Goal: Task Accomplishment & Management: Complete application form

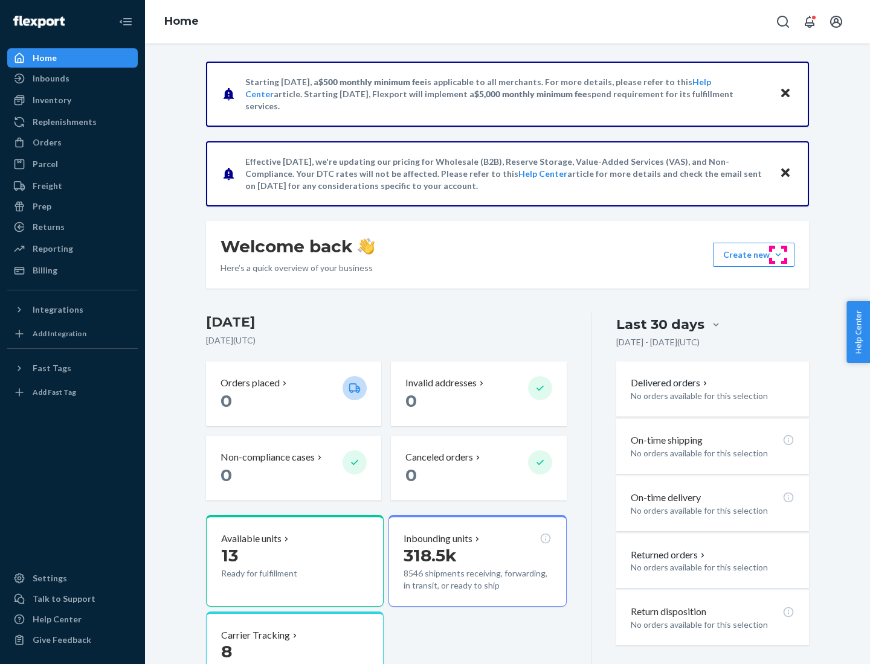
click at [778, 255] on button "Create new Create new inbound Create new order Create new product" at bounding box center [754, 255] width 82 height 24
click at [72, 79] on div "Inbounds" at bounding box center [72, 78] width 128 height 17
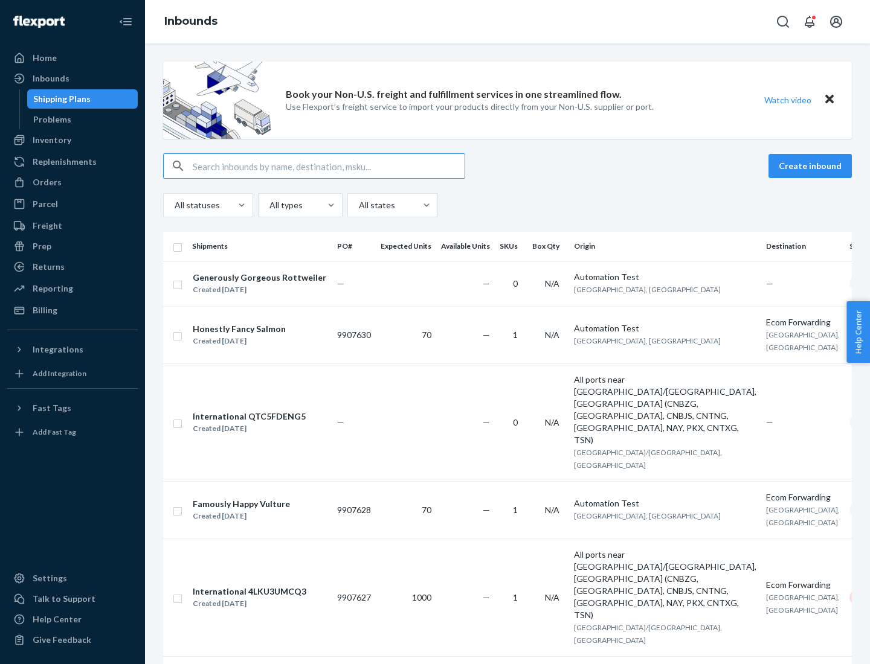
click at [812, 166] on button "Create inbound" at bounding box center [809, 166] width 83 height 24
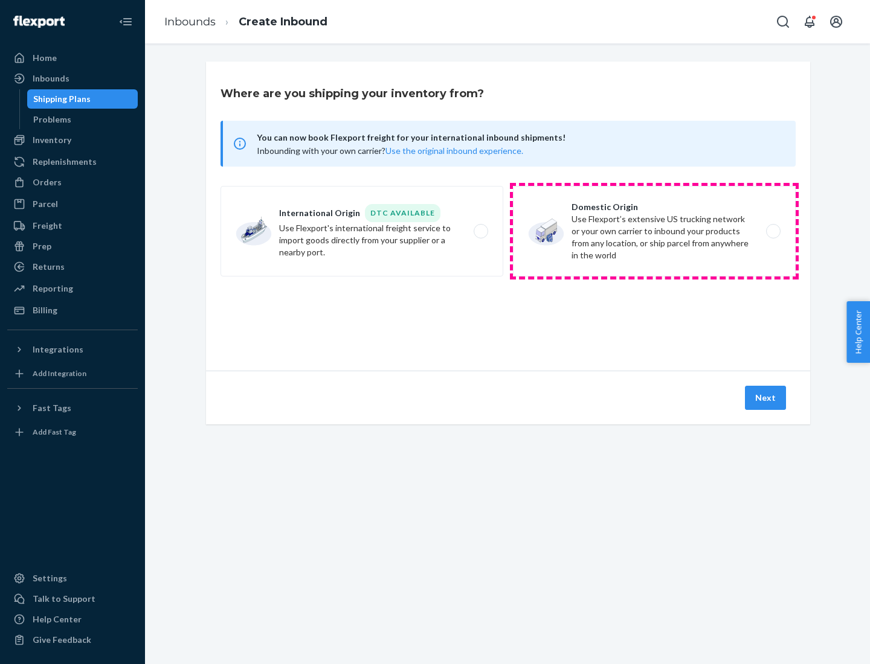
click at [654, 231] on label "Domestic Origin Use Flexport’s extensive US trucking network or your own carrie…" at bounding box center [654, 231] width 283 height 91
click at [772, 231] on input "Domestic Origin Use Flexport’s extensive US trucking network or your own carrie…" at bounding box center [776, 232] width 8 height 8
radio input "true"
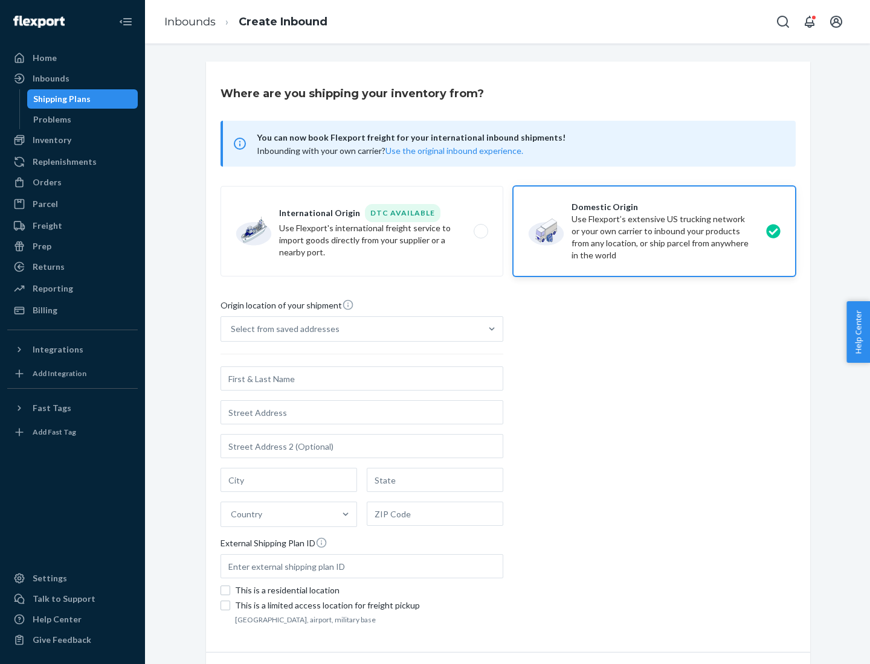
click at [282, 329] on div "Select from saved addresses" at bounding box center [285, 329] width 109 height 12
click at [232, 329] on input "Select from saved addresses" at bounding box center [231, 329] width 1 height 12
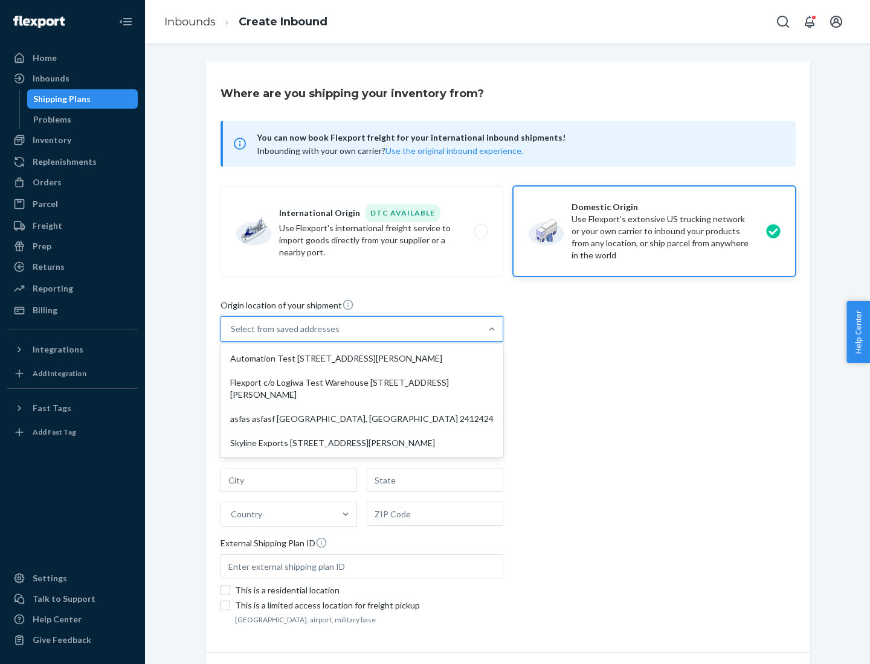
scroll to position [5, 0]
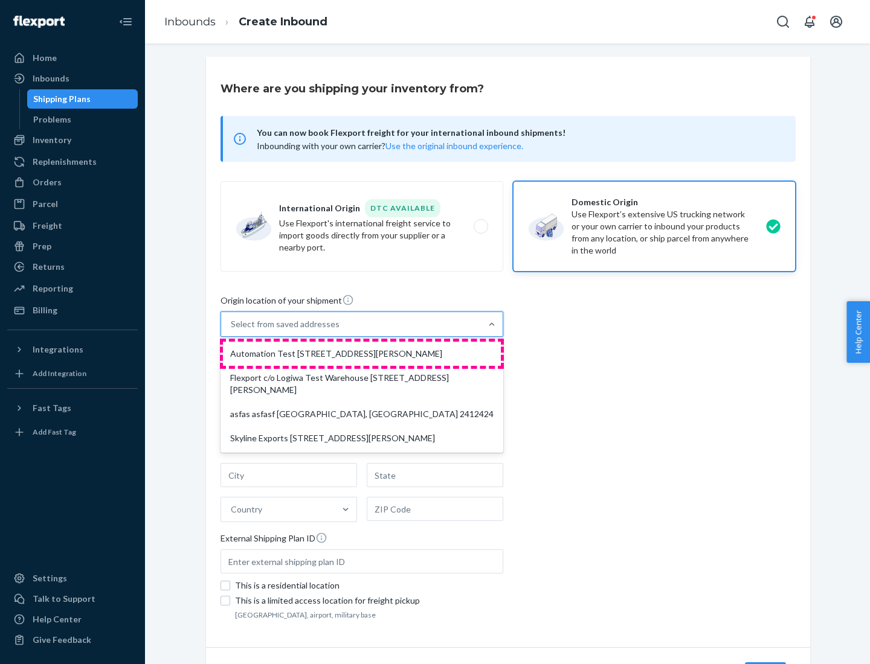
click at [362, 354] on div "Automation Test [STREET_ADDRESS][PERSON_NAME]" at bounding box center [362, 354] width 278 height 24
click at [232, 330] on input "option Automation Test [STREET_ADDRESS][PERSON_NAME] focused, 1 of 4. 4 results…" at bounding box center [231, 324] width 1 height 12
type input "Automation Test"
type input "9th Floor"
type input "[GEOGRAPHIC_DATA]"
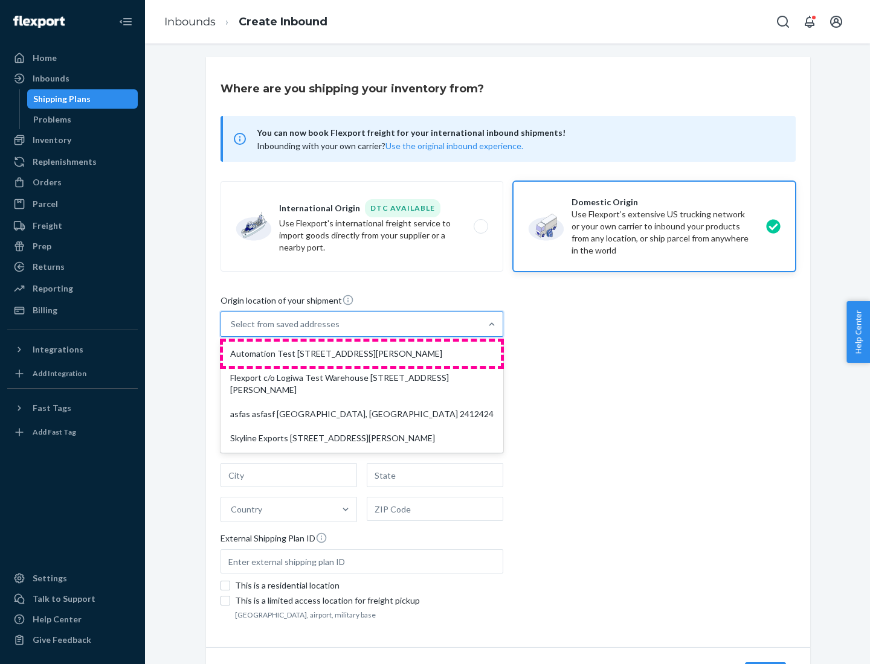
type input "CA"
type input "94104"
type input "[STREET_ADDRESS][PERSON_NAME]"
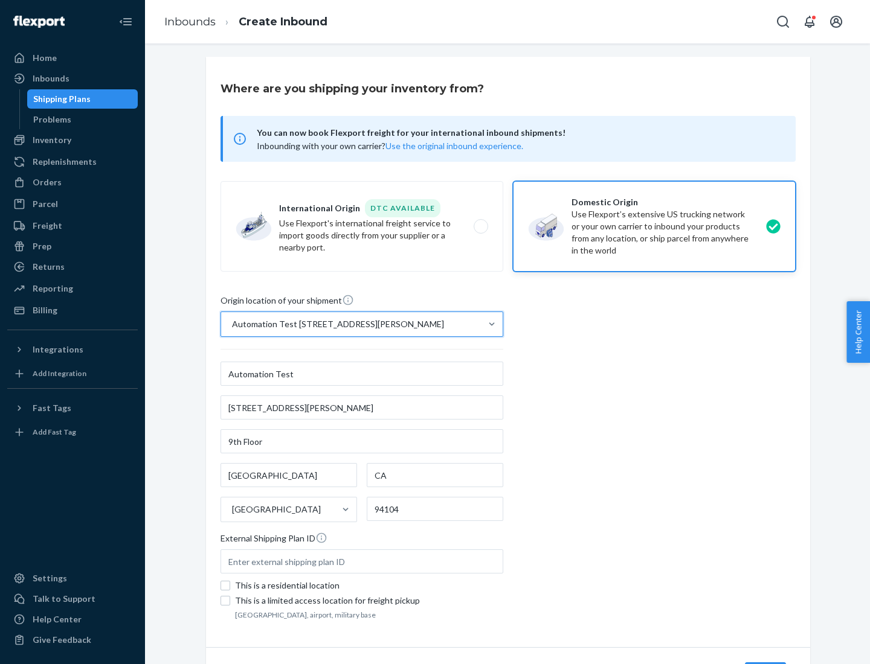
scroll to position [71, 0]
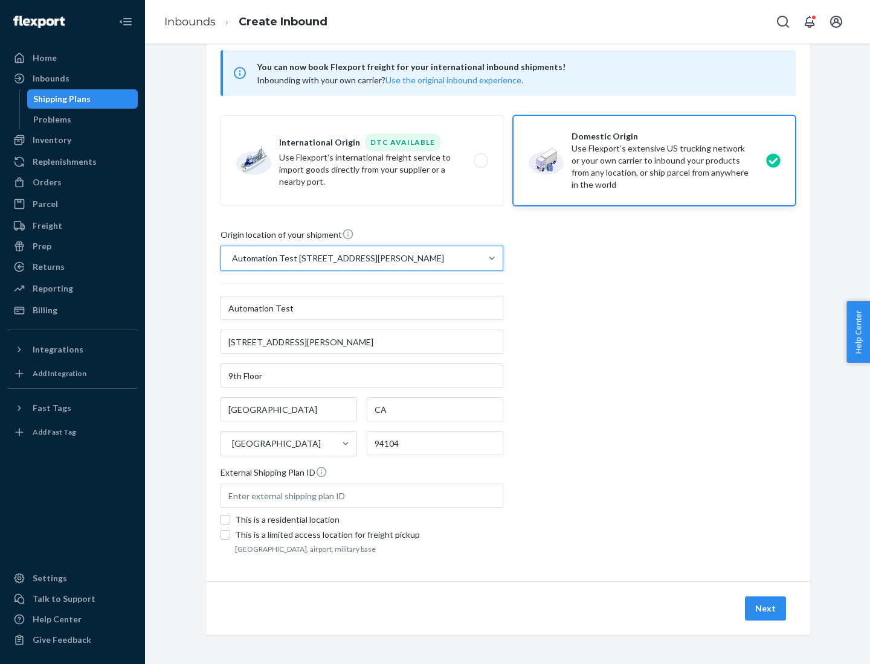
click at [766, 609] on button "Next" at bounding box center [765, 609] width 41 height 24
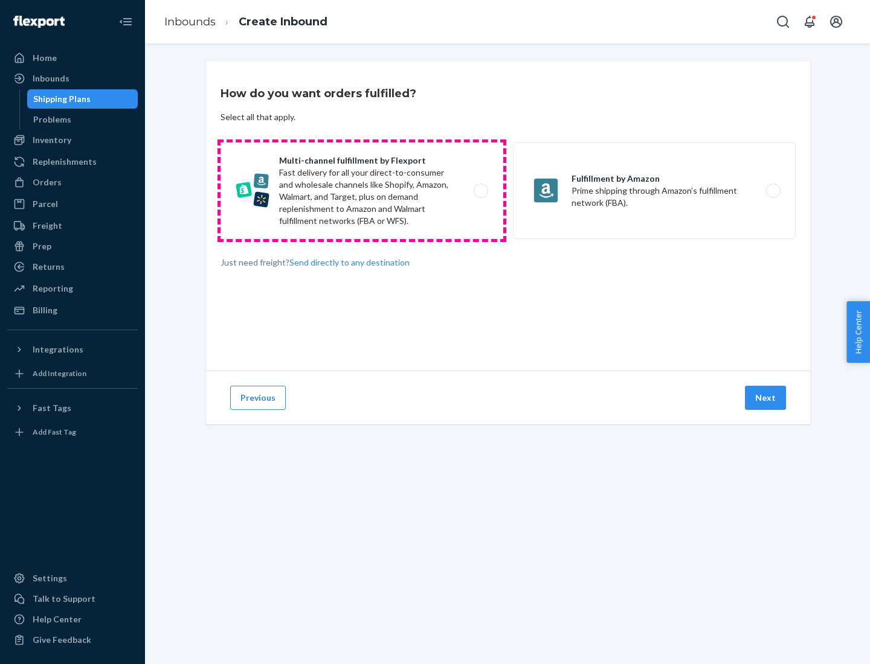
click at [362, 191] on label "Multi-channel fulfillment by Flexport Fast delivery for all your direct-to-cons…" at bounding box center [361, 191] width 283 height 97
click at [480, 191] on input "Multi-channel fulfillment by Flexport Fast delivery for all your direct-to-cons…" at bounding box center [484, 191] width 8 height 8
radio input "true"
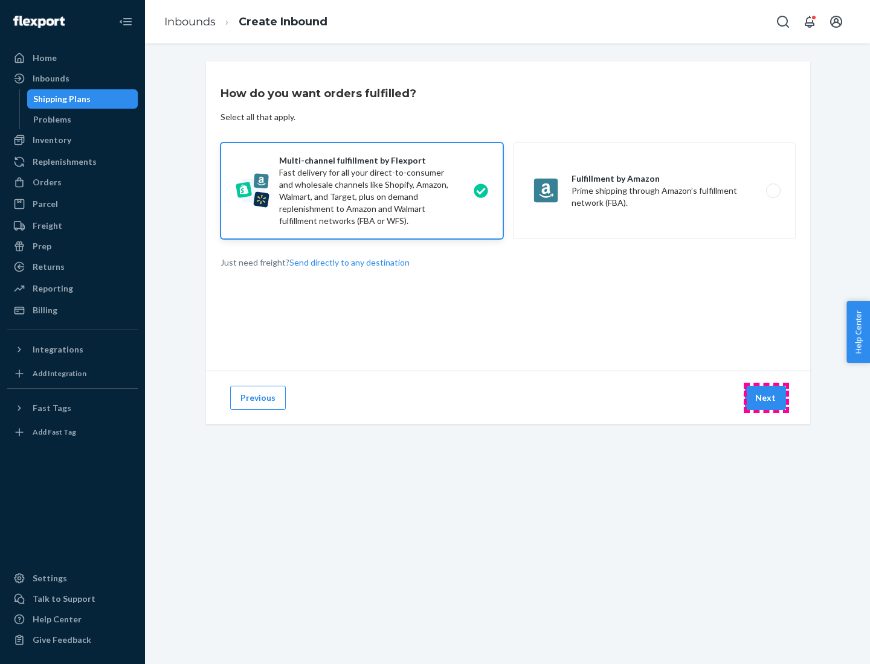
click at [766, 398] on button "Next" at bounding box center [765, 398] width 41 height 24
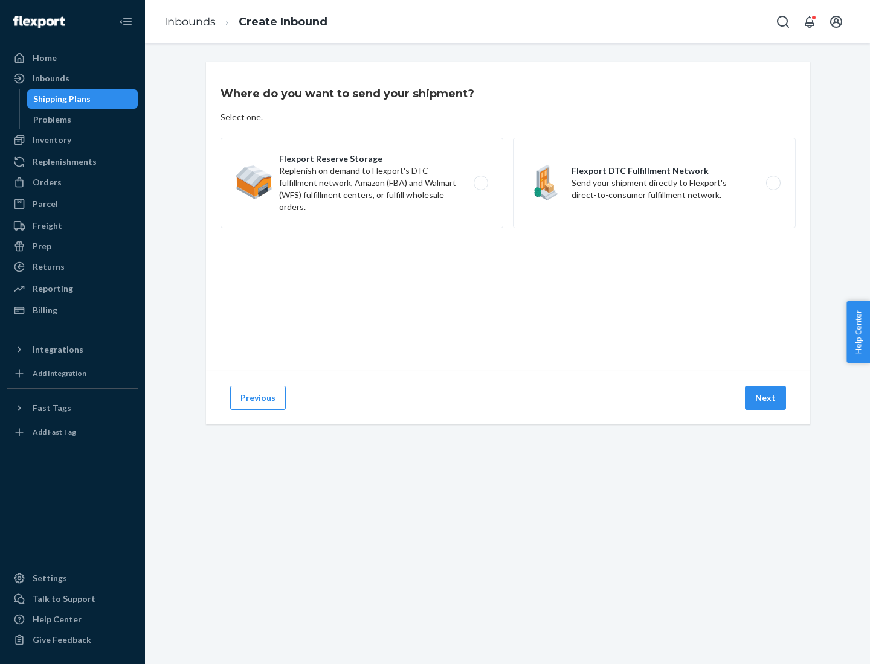
click at [654, 183] on label "Flexport DTC Fulfillment Network Send your shipment directly to Flexport's dire…" at bounding box center [654, 183] width 283 height 91
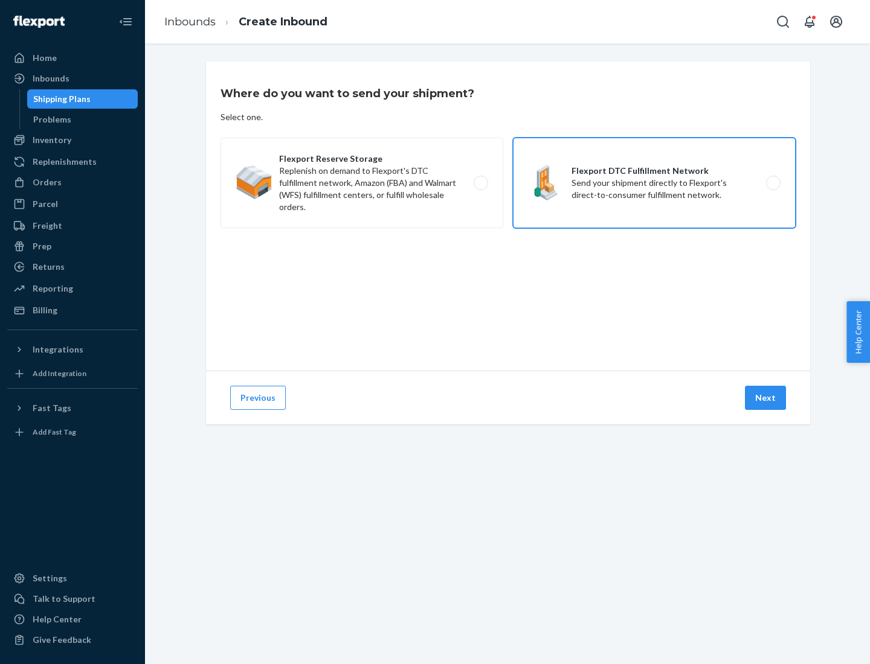
click at [772, 183] on input "Flexport DTC Fulfillment Network Send your shipment directly to Flexport's dire…" at bounding box center [776, 183] width 8 height 8
radio input "true"
click at [766, 398] on button "Next" at bounding box center [765, 398] width 41 height 24
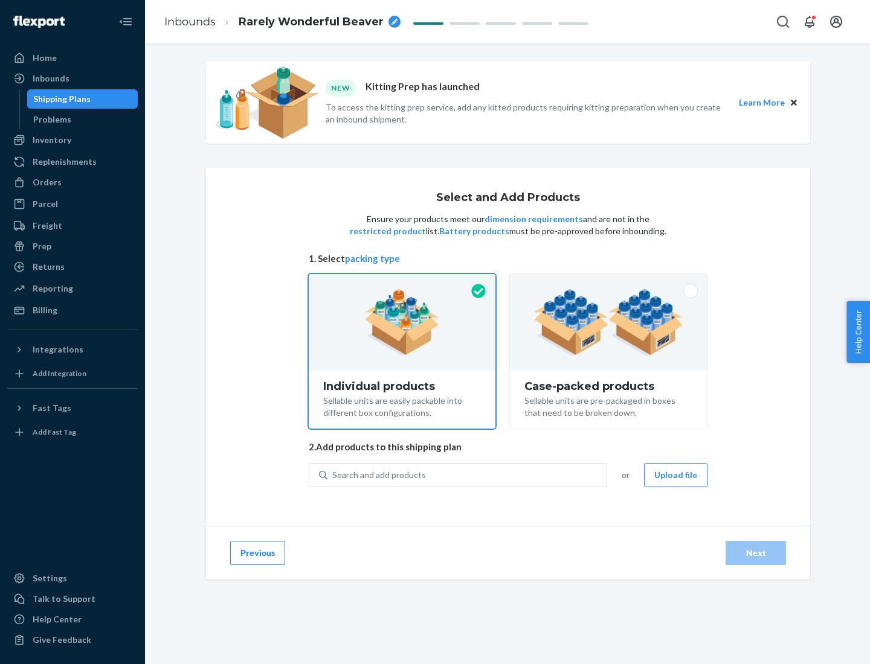
click at [609, 323] on img at bounding box center [608, 322] width 150 height 66
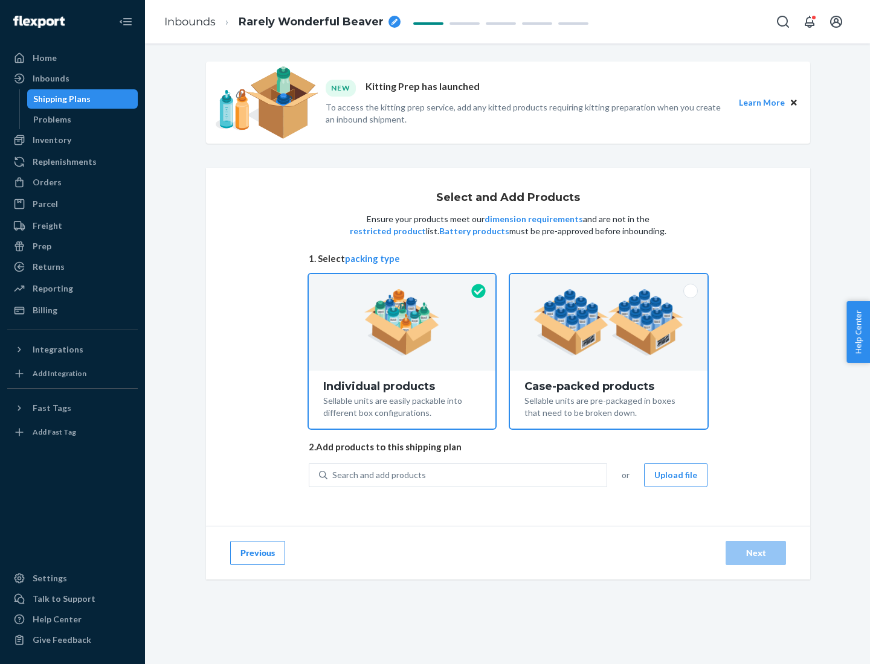
click at [609, 282] on input "Case-packed products Sellable units are pre-packaged in boxes that need to be b…" at bounding box center [609, 278] width 8 height 8
radio input "true"
radio input "false"
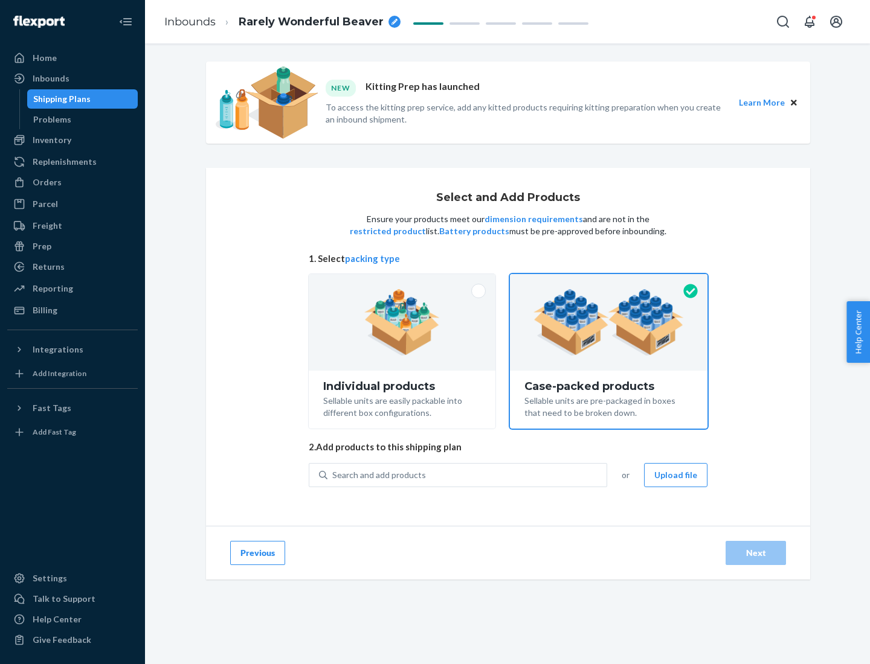
click at [467, 475] on div "Search and add products" at bounding box center [466, 475] width 279 height 22
click at [333, 475] on input "Search and add products" at bounding box center [332, 475] width 1 height 12
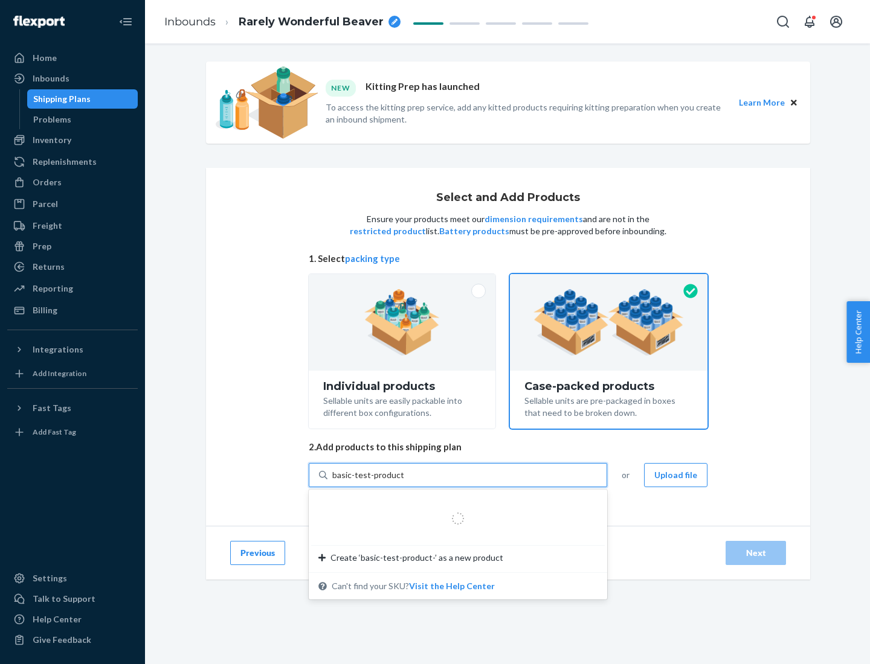
type input "basic-test-product-1"
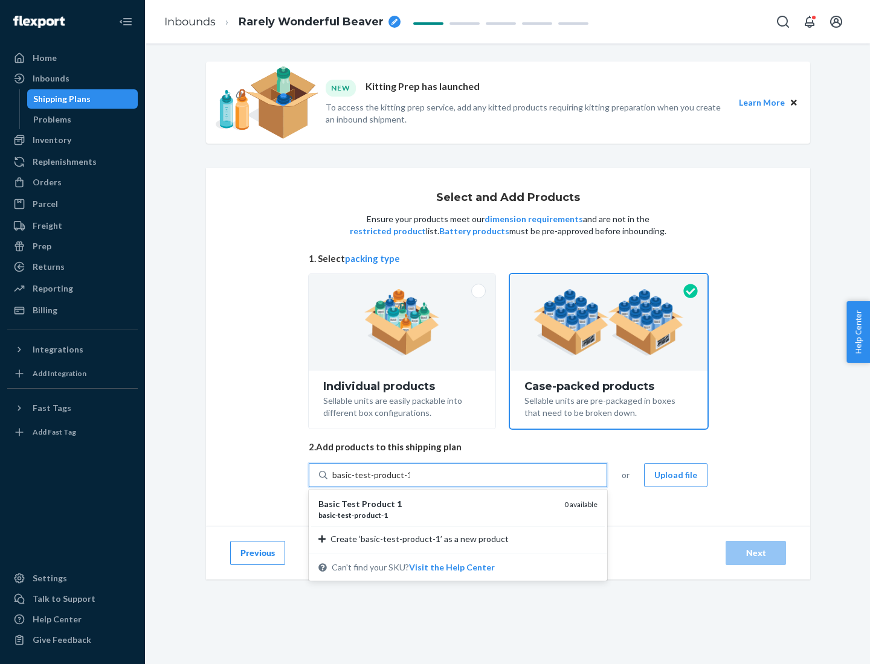
click at [437, 515] on div "basic - test - product - 1" at bounding box center [436, 515] width 236 height 10
click at [409, 481] on input "basic-test-product-1" at bounding box center [370, 475] width 77 height 12
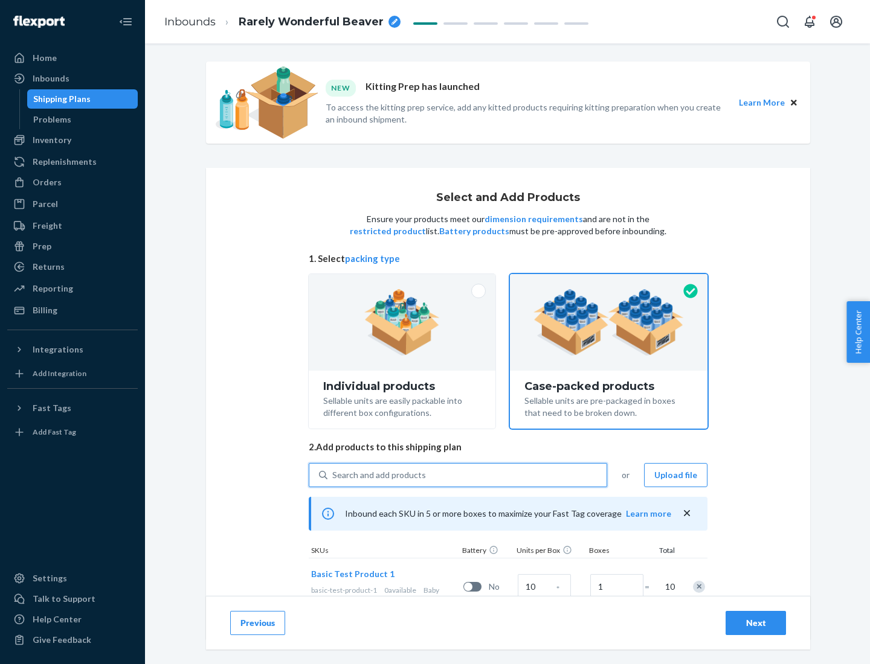
scroll to position [43, 0]
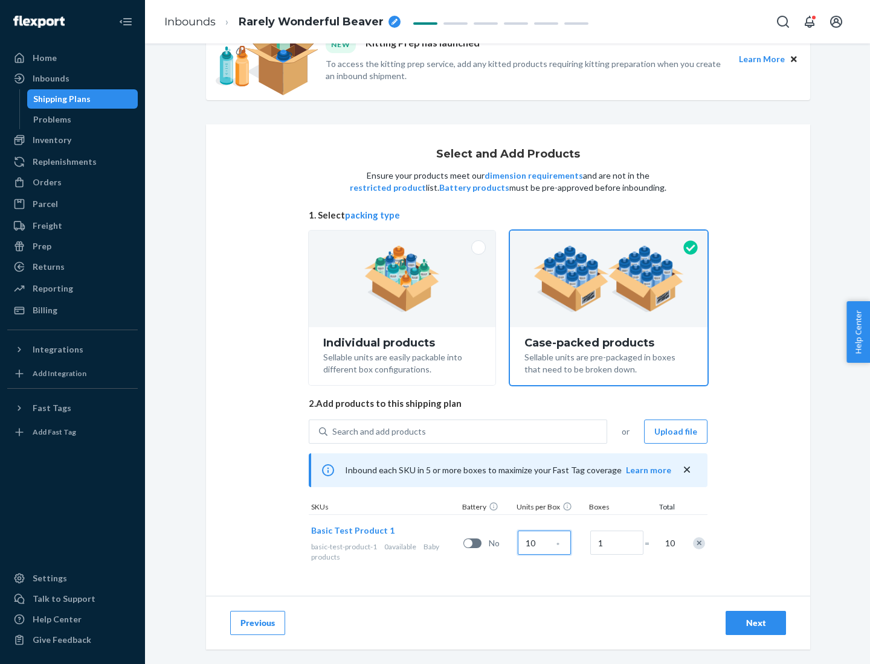
type input "10"
type input "7"
click at [756, 623] on div "Next" at bounding box center [756, 623] width 40 height 12
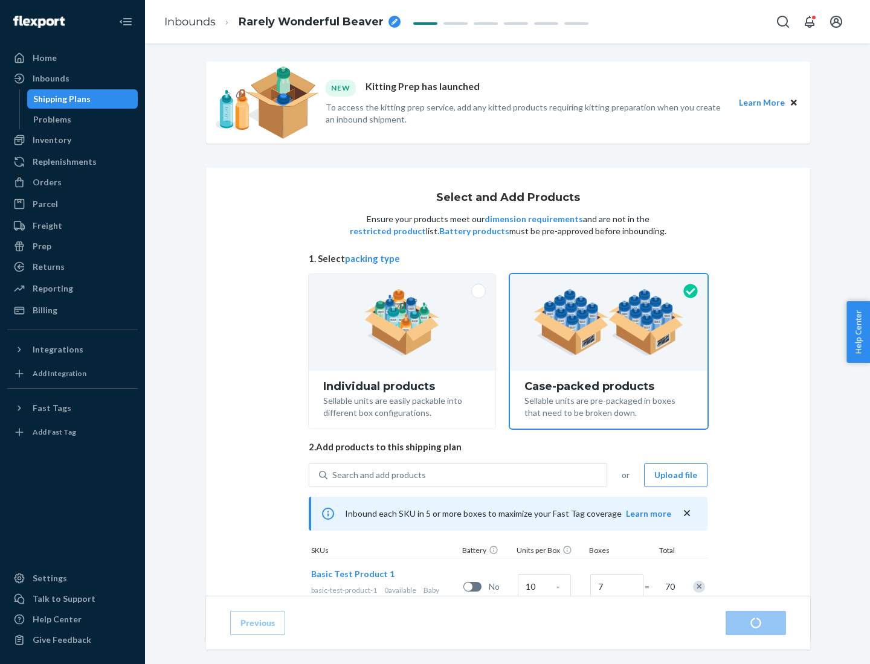
radio input "true"
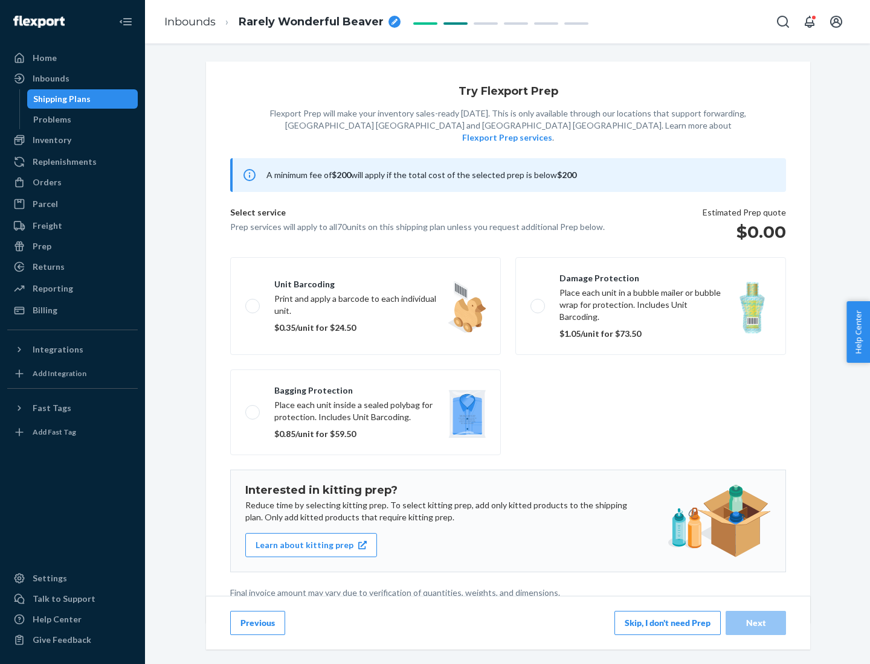
scroll to position [3, 0]
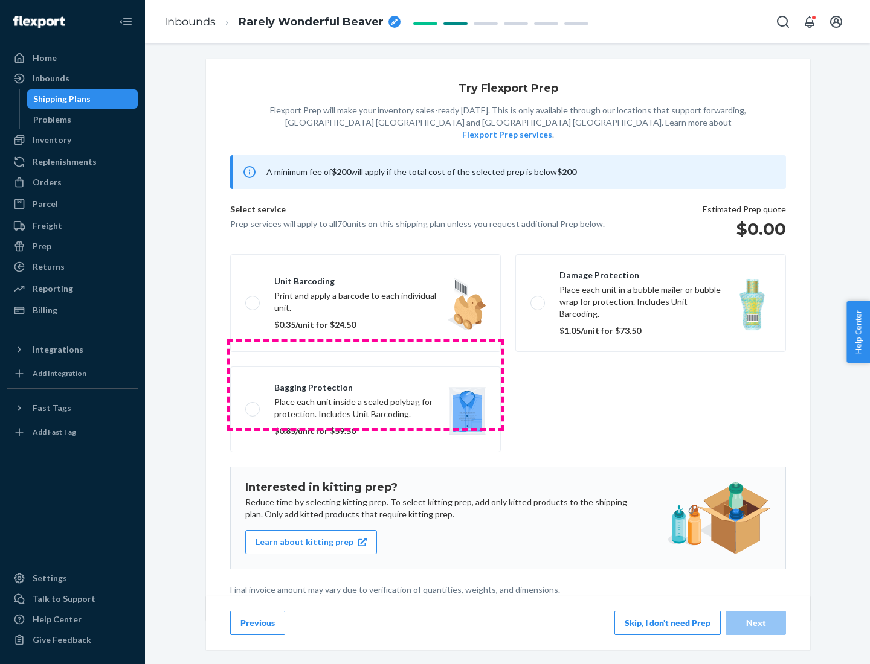
click at [365, 385] on label "Bagging protection Place each unit inside a sealed polybag for protection. Incl…" at bounding box center [365, 410] width 271 height 86
click at [253, 405] on input "Bagging protection Place each unit inside a sealed polybag for protection. Incl…" at bounding box center [249, 409] width 8 height 8
checkbox input "true"
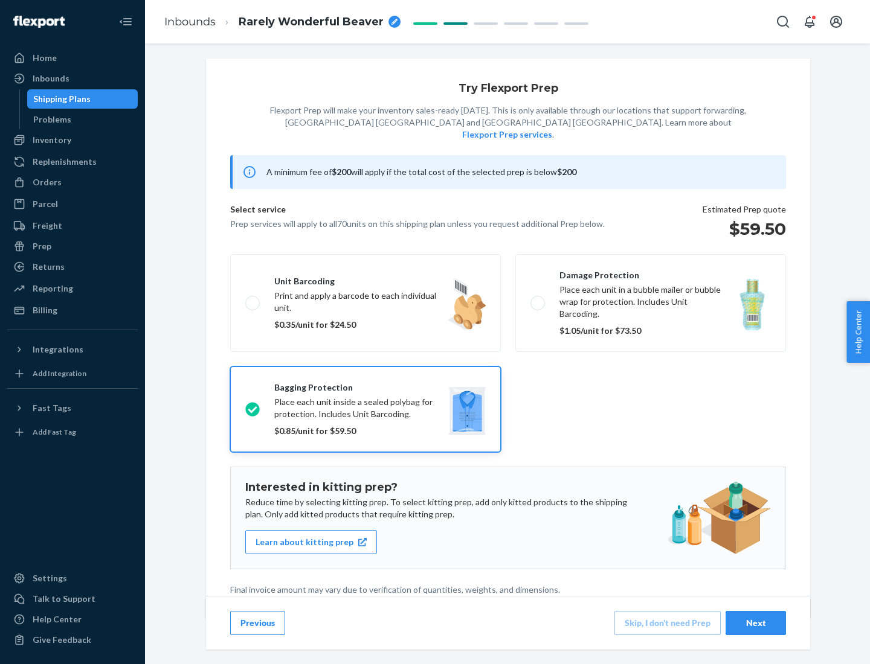
click at [756, 623] on div "Next" at bounding box center [756, 623] width 40 height 12
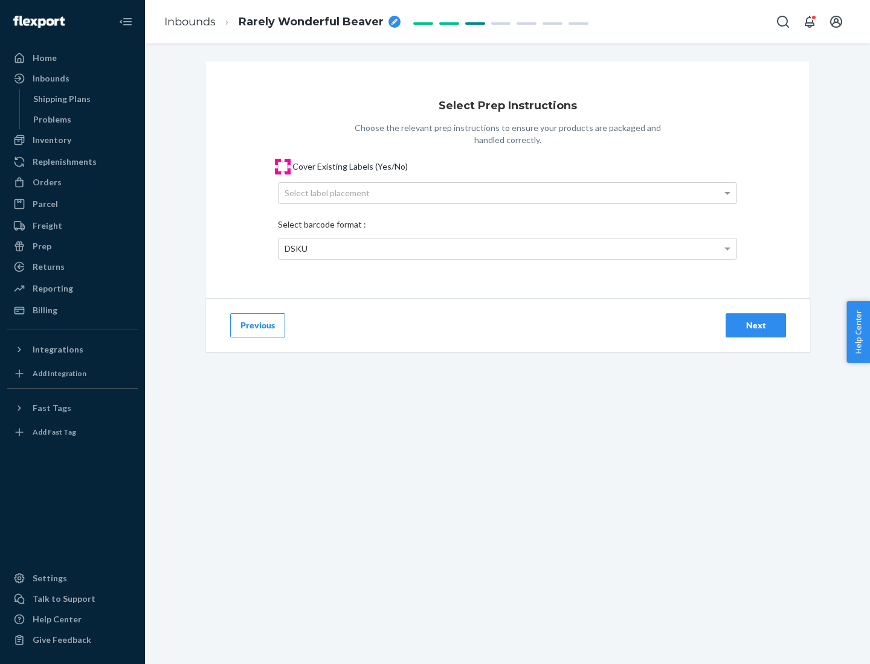
click at [283, 166] on input "Cover Existing Labels (Yes/No)" at bounding box center [283, 167] width 10 height 10
checkbox input "true"
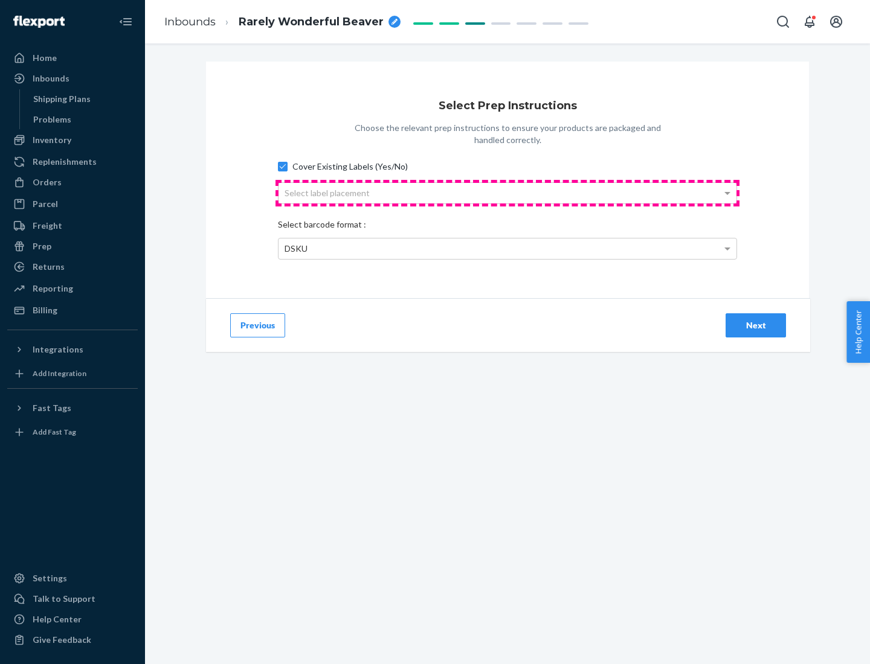
click at [507, 193] on div "Select label placement" at bounding box center [507, 193] width 458 height 21
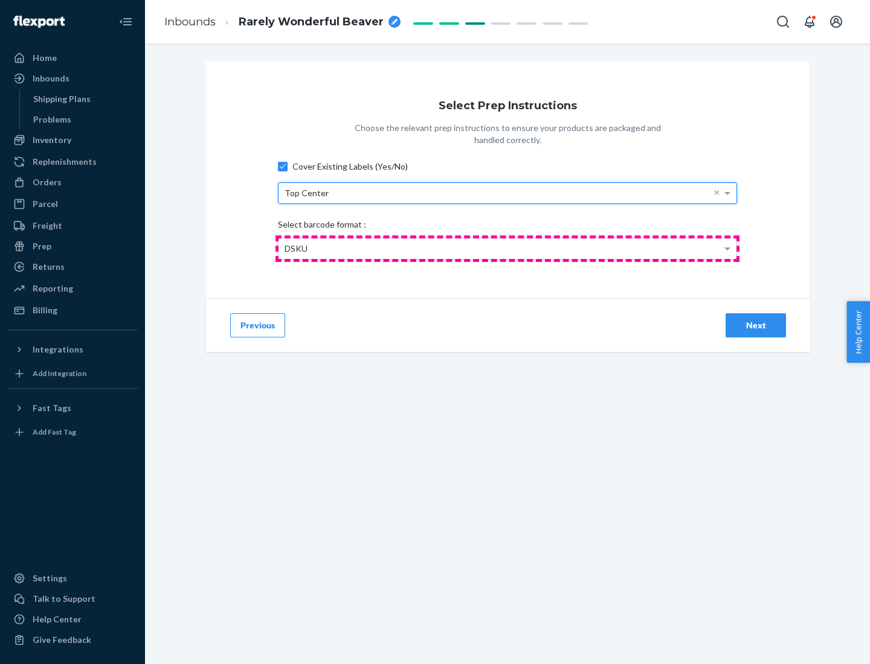
click at [507, 248] on div "DSKU" at bounding box center [507, 249] width 458 height 21
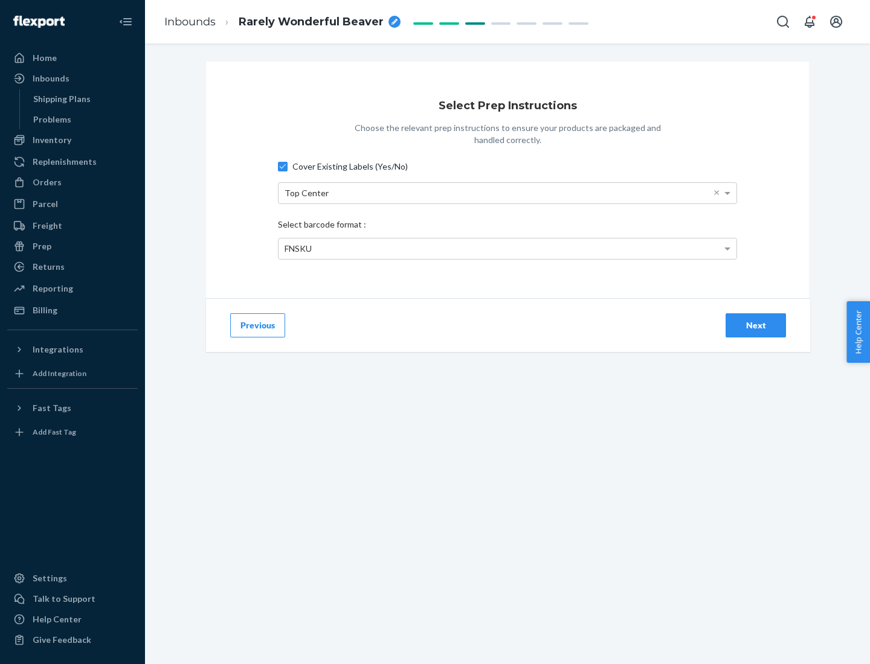
click at [756, 325] on div "Next" at bounding box center [756, 325] width 40 height 12
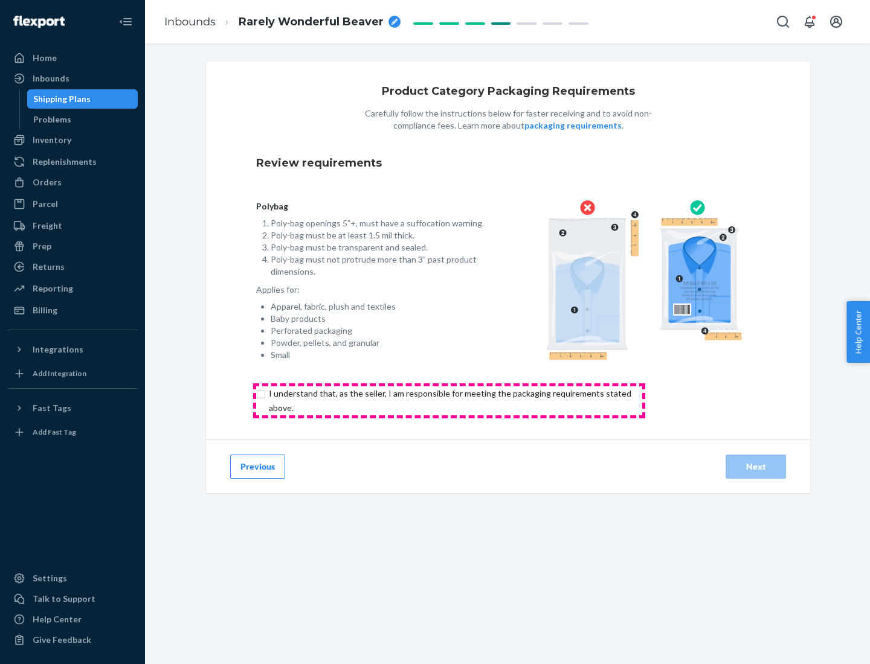
click at [449, 400] on input "checkbox" at bounding box center [457, 401] width 402 height 29
checkbox input "true"
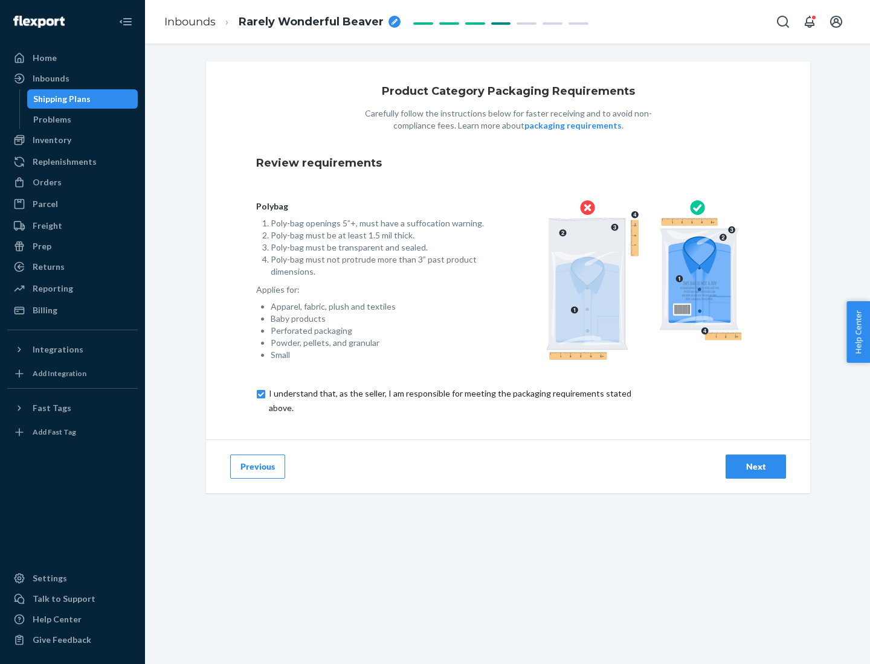
click at [756, 466] on div "Next" at bounding box center [756, 467] width 40 height 12
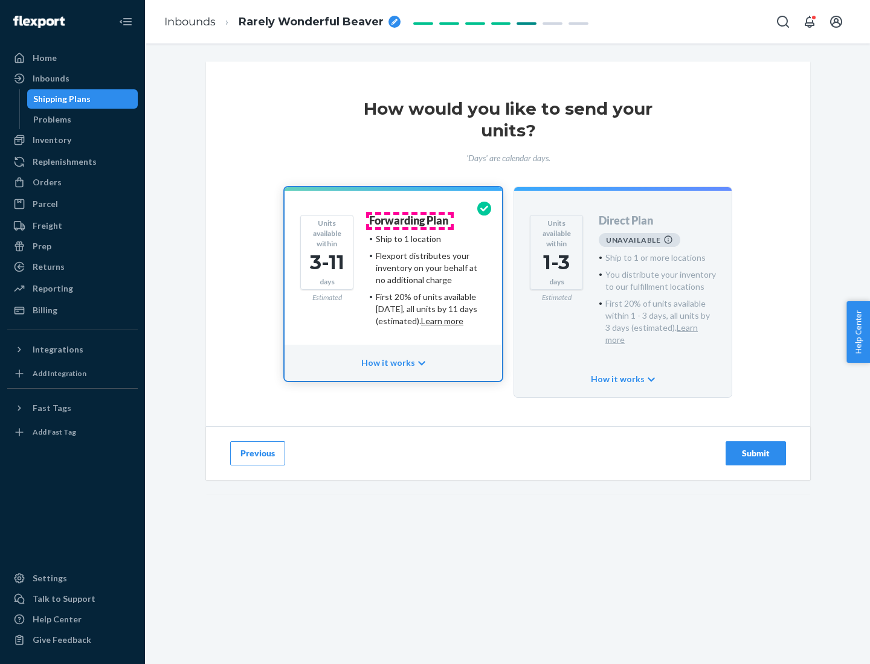
click at [409, 220] on h4 "Forwarding Plan" at bounding box center [408, 221] width 79 height 12
click at [756, 448] on div "Submit" at bounding box center [756, 454] width 40 height 12
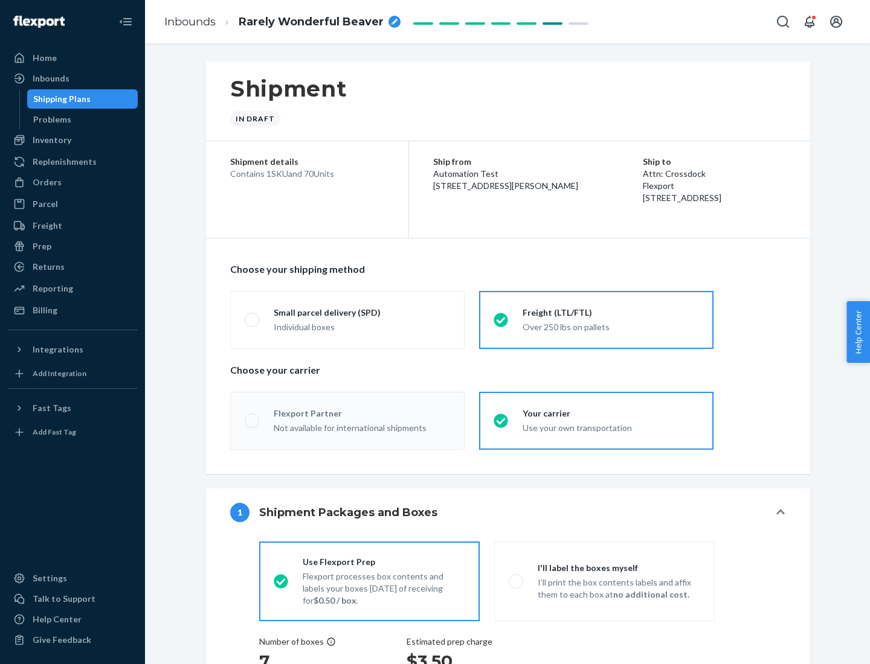
radio input "true"
radio input "false"
radio input "true"
radio input "false"
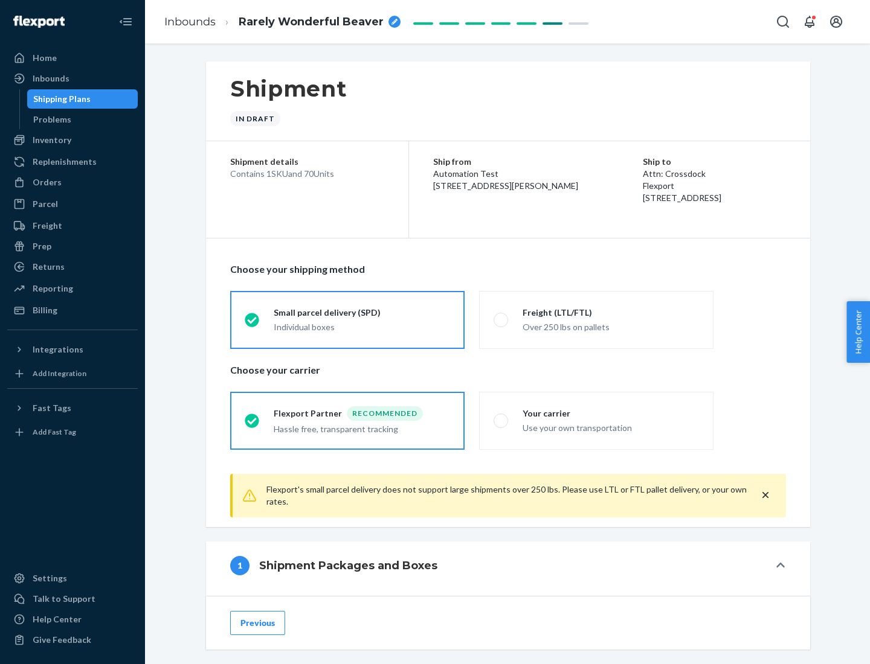
click at [596, 319] on div "Over 250 lbs on pallets" at bounding box center [610, 326] width 176 height 14
click at [501, 319] on input "Freight (LTL/FTL) Over 250 lbs on pallets" at bounding box center [497, 320] width 8 height 8
radio input "true"
radio input "false"
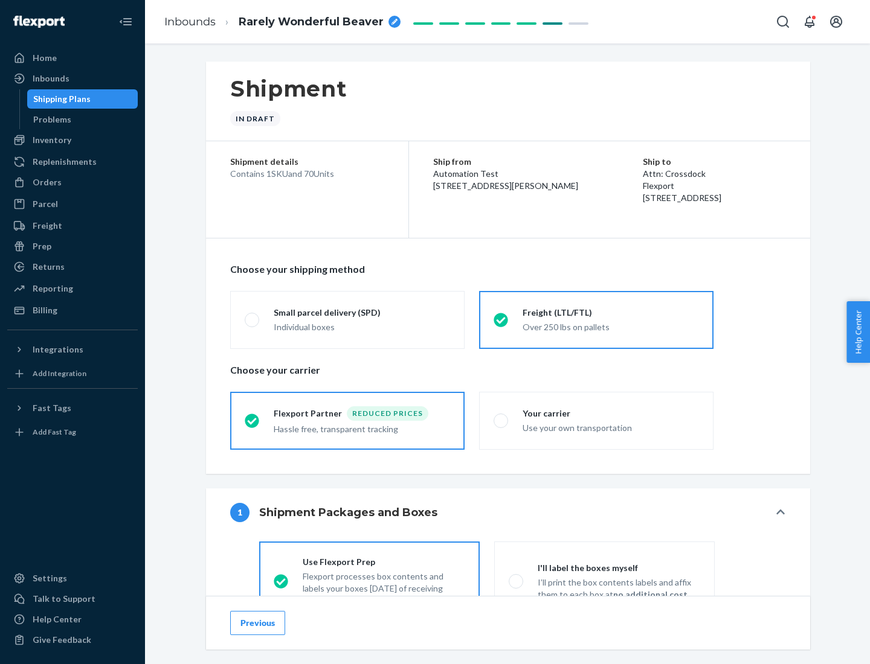
scroll to position [67, 0]
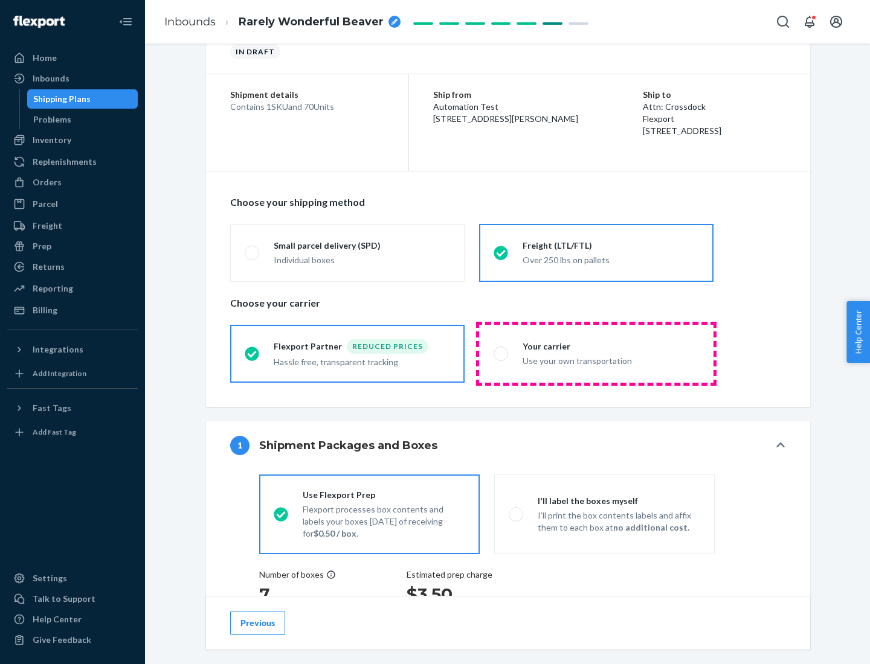
click at [596, 353] on div "Use your own transportation" at bounding box center [610, 360] width 176 height 14
click at [501, 353] on input "Your carrier Use your own transportation" at bounding box center [497, 354] width 8 height 8
radio input "true"
radio input "false"
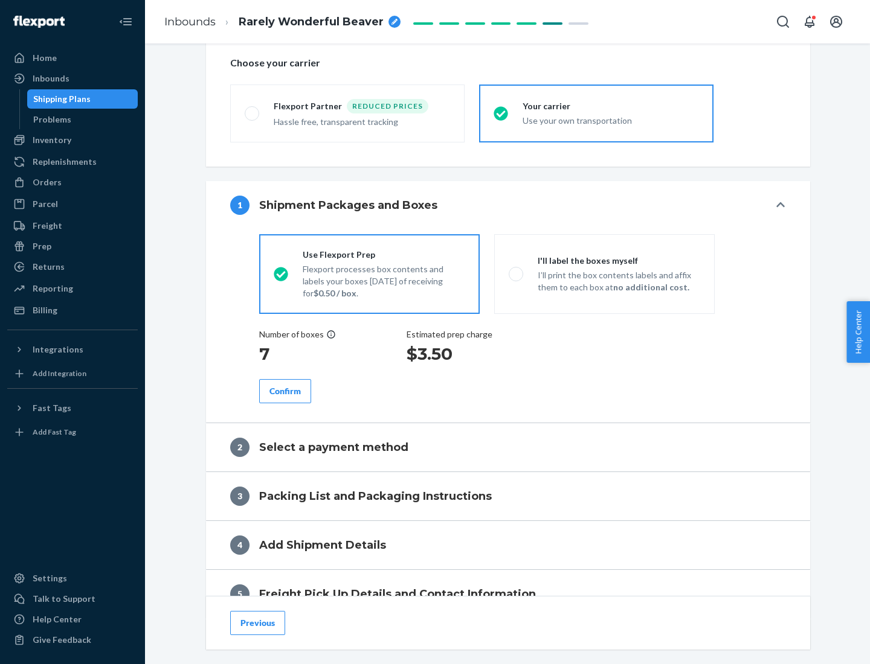
scroll to position [228, 0]
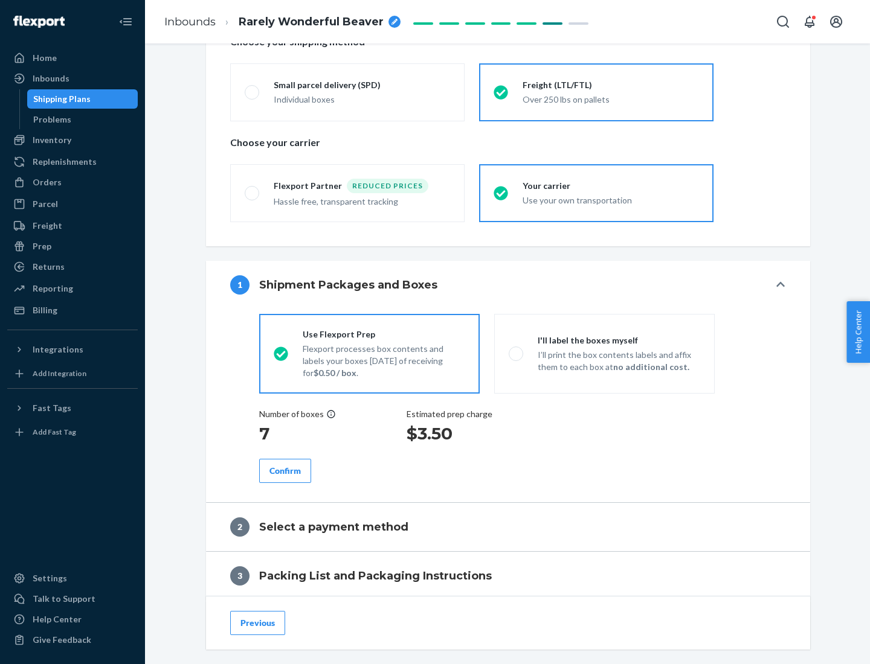
click at [604, 353] on p "I’ll print the box contents labels and affix them to each box at no additional …" at bounding box center [619, 361] width 162 height 24
click at [516, 353] on input "I'll label the boxes myself I’ll print the box contents labels and affix them t…" at bounding box center [513, 354] width 8 height 8
radio input "true"
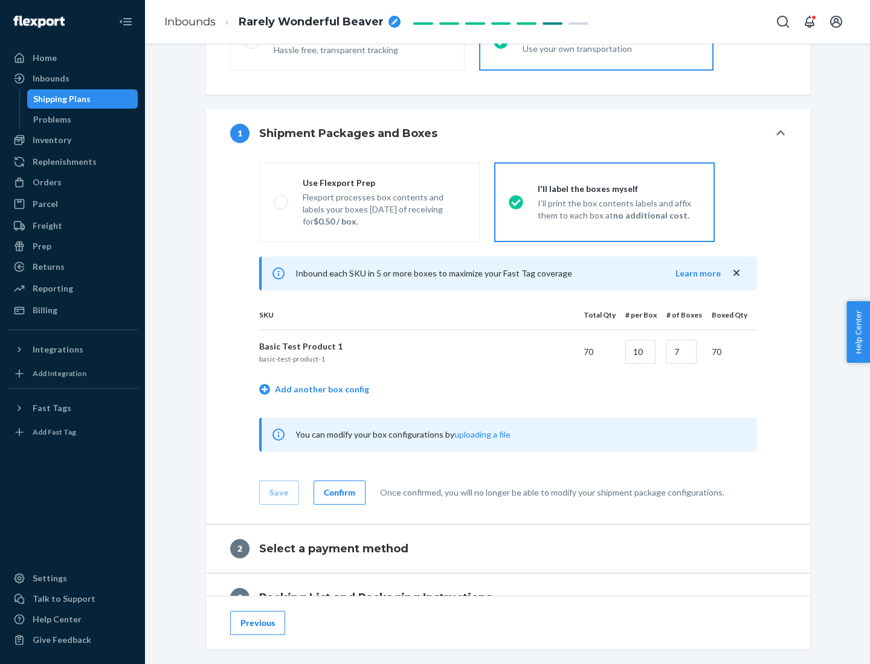
scroll to position [208, 0]
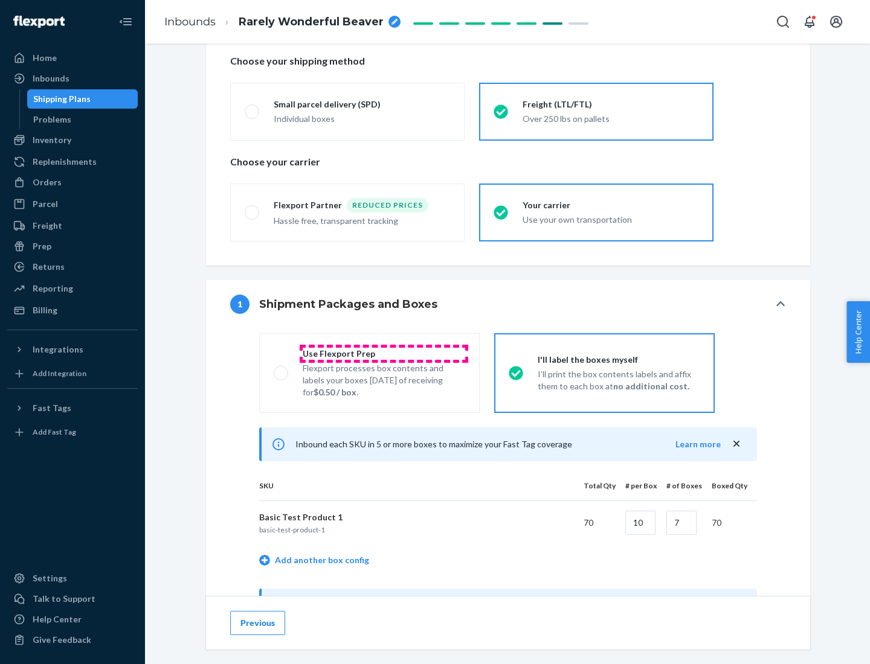
click at [383, 353] on div "Use Flexport Prep" at bounding box center [384, 354] width 162 height 12
click at [281, 369] on input "Use Flexport Prep Flexport processes box contents and labels your boxes [DATE] …" at bounding box center [278, 373] width 8 height 8
radio input "true"
radio input "false"
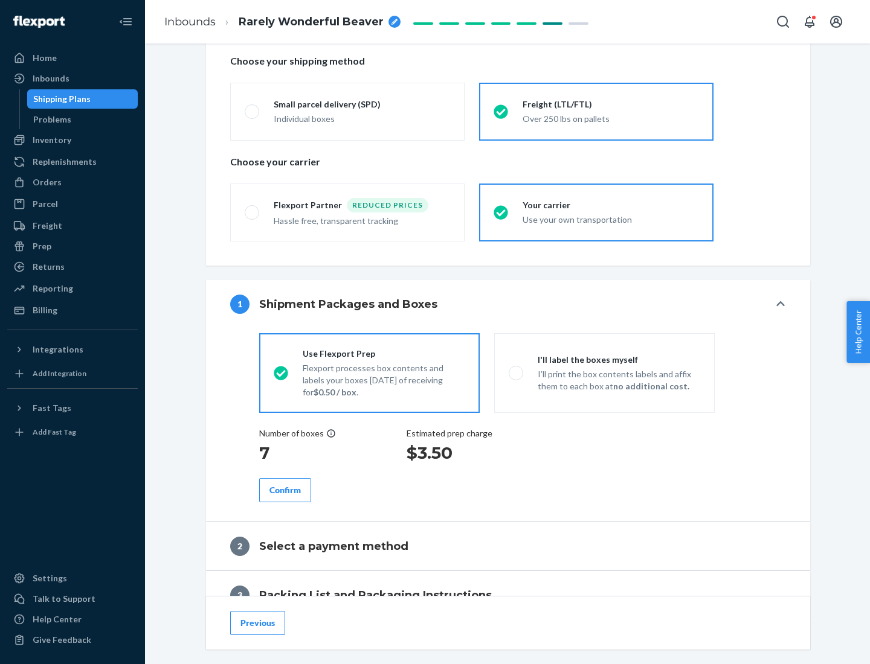
scroll to position [345, 0]
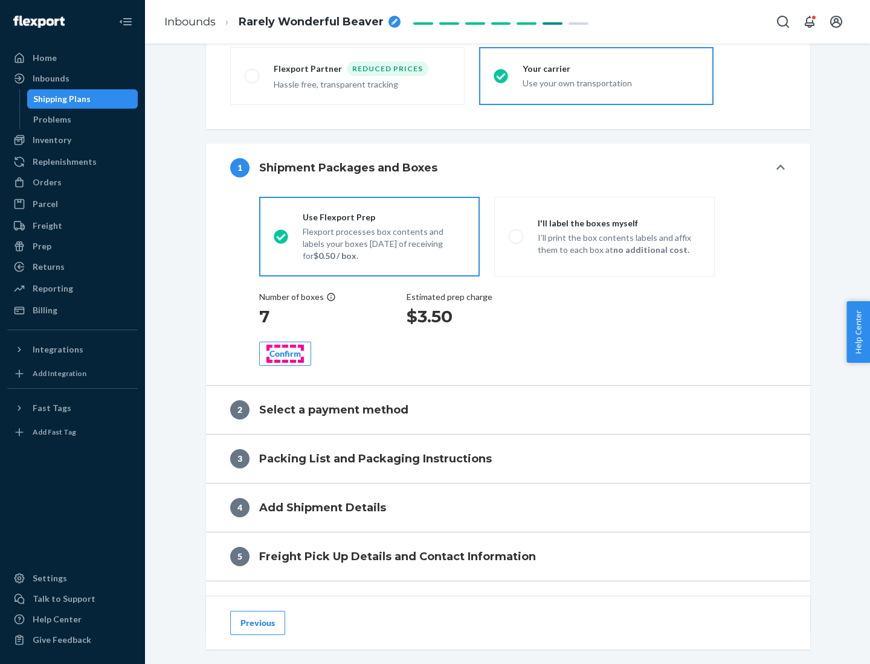
click at [285, 353] on div "Confirm" at bounding box center [284, 354] width 31 height 12
radio input "false"
